Goal: Information Seeking & Learning: Learn about a topic

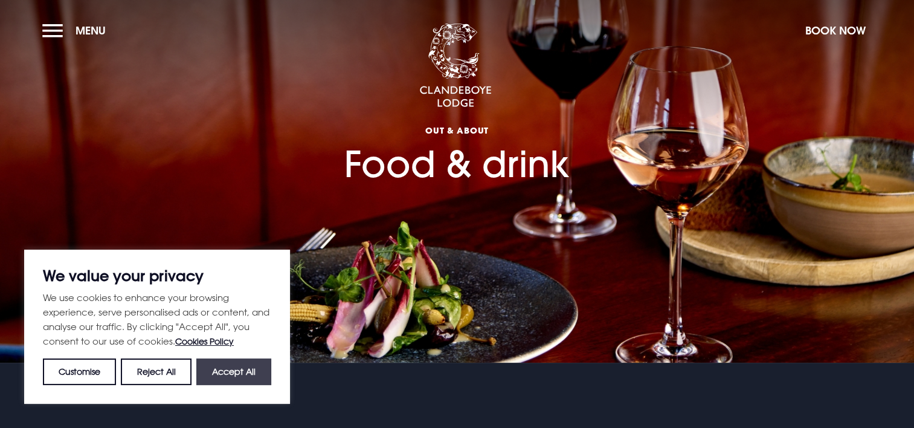
click at [239, 375] on button "Accept All" at bounding box center [233, 371] width 75 height 27
checkbox input "true"
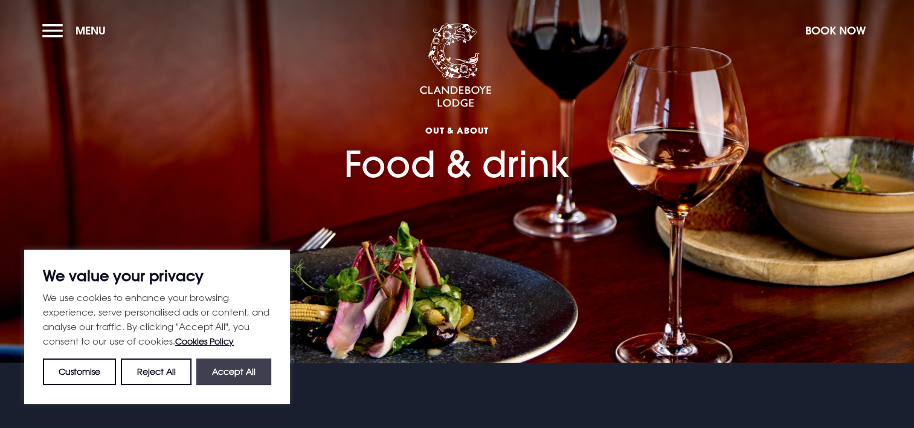
checkbox input "true"
